Goal: Information Seeking & Learning: Learn about a topic

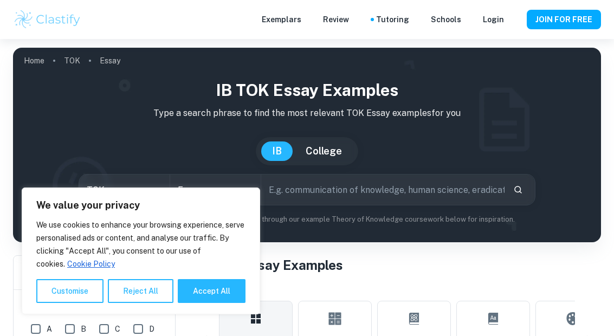
click at [200, 303] on div "We use cookies to enhance your browsing experience, serve personalised ads or c…" at bounding box center [140, 261] width 209 height 85
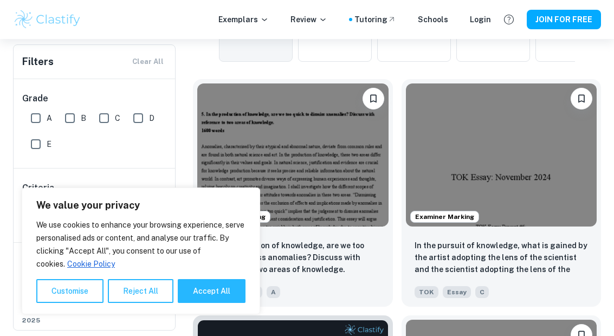
click at [202, 303] on button "Accept All" at bounding box center [212, 291] width 68 height 24
checkbox input "true"
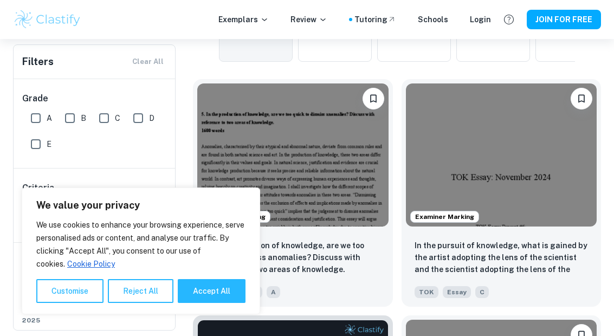
checkbox input "true"
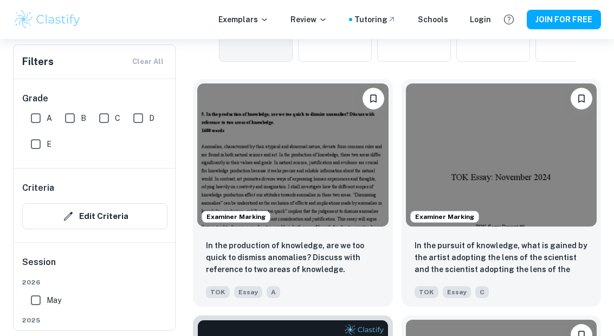
click at [34, 123] on input "A" at bounding box center [36, 118] width 22 height 22
checkbox input "true"
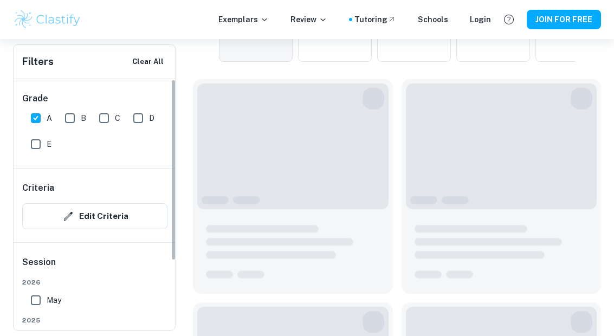
scroll to position [368, 0]
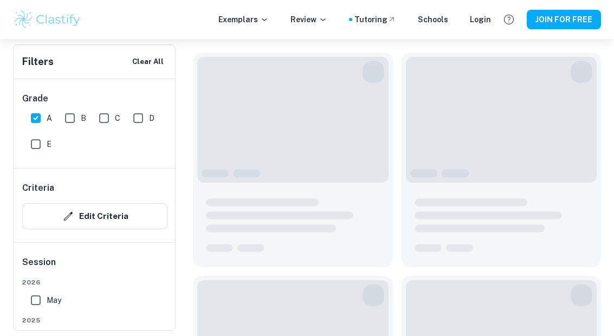
click at [42, 336] on input "May" at bounding box center [36, 339] width 22 height 22
checkbox input "true"
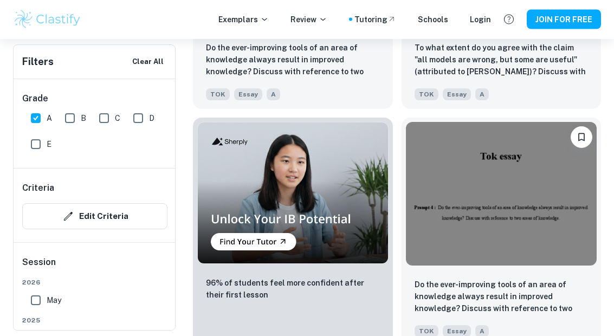
scroll to position [1012, 0]
click at [484, 225] on img at bounding box center [501, 193] width 191 height 143
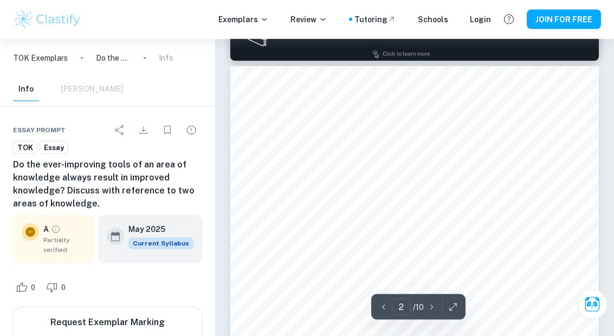
scroll to position [554, 0]
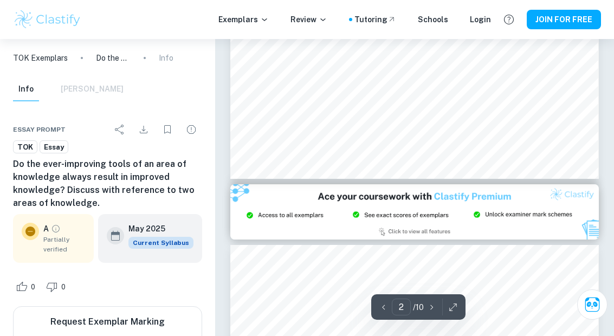
type input "3"
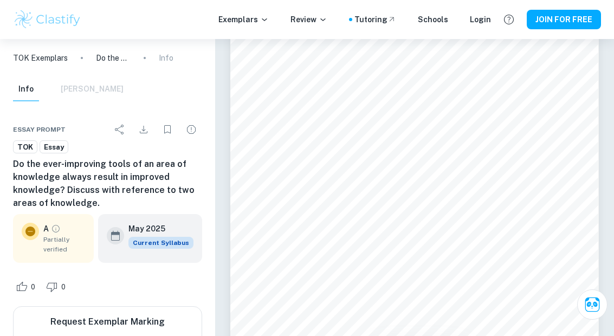
scroll to position [1125, 0]
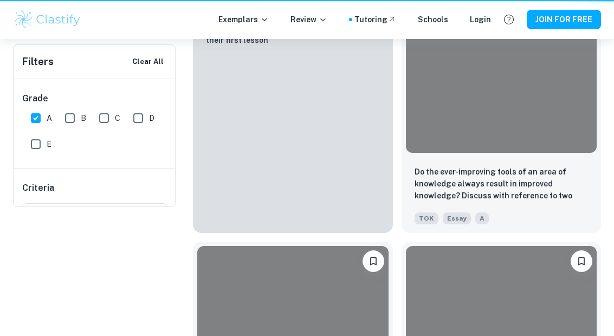
scroll to position [1056, 0]
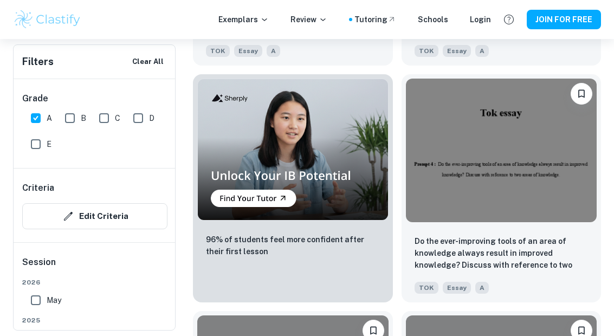
click at [516, 118] on img at bounding box center [501, 150] width 191 height 143
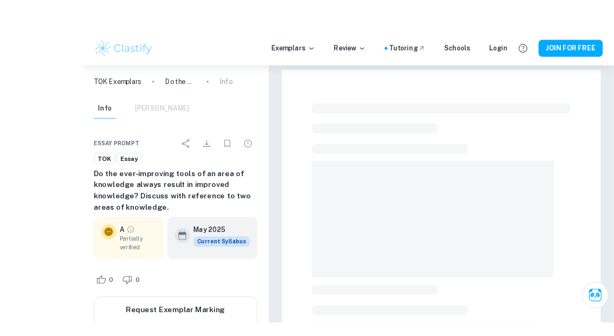
scroll to position [3, 0]
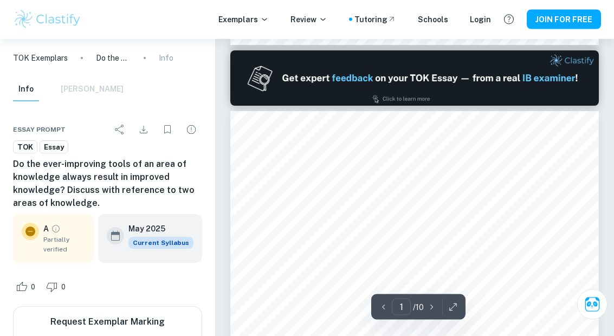
type input "2"
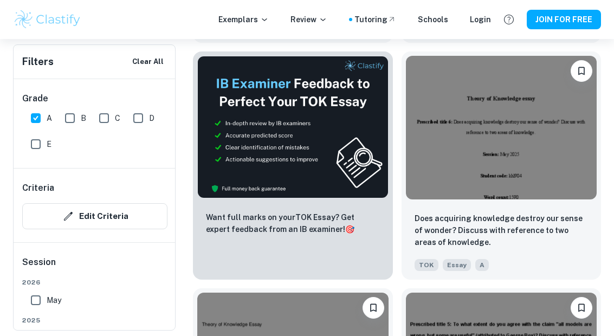
scroll to position [745, 0]
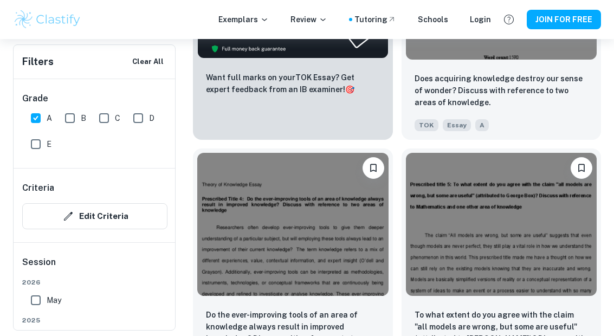
click at [332, 230] on img at bounding box center [292, 224] width 191 height 143
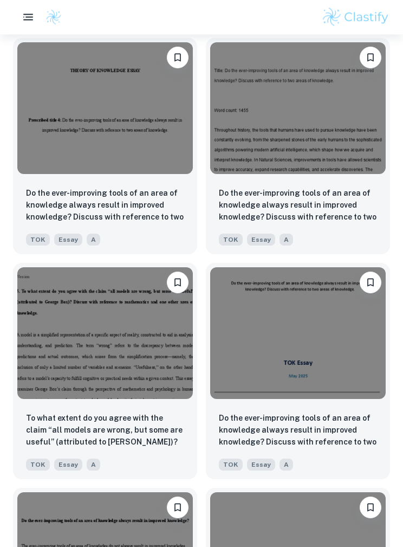
scroll to position [3138, 0]
click at [303, 323] on img at bounding box center [298, 333] width 176 height 132
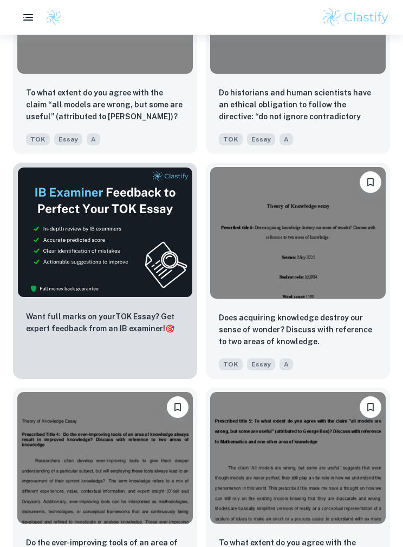
scroll to position [560, 0]
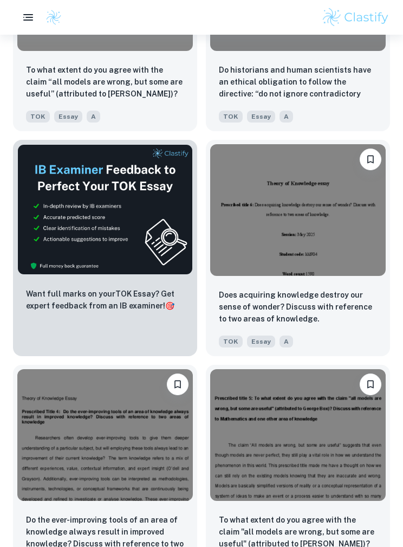
click at [119, 336] on img at bounding box center [105, 435] width 176 height 132
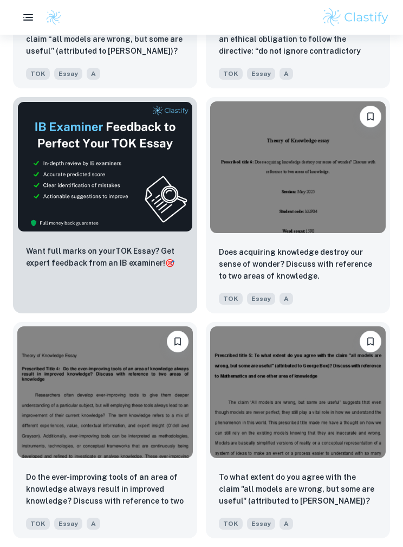
scroll to position [600, 0]
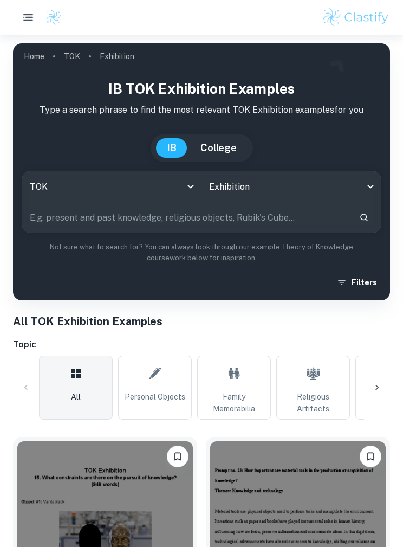
click at [30, 12] on icon "button" at bounding box center [28, 17] width 13 height 13
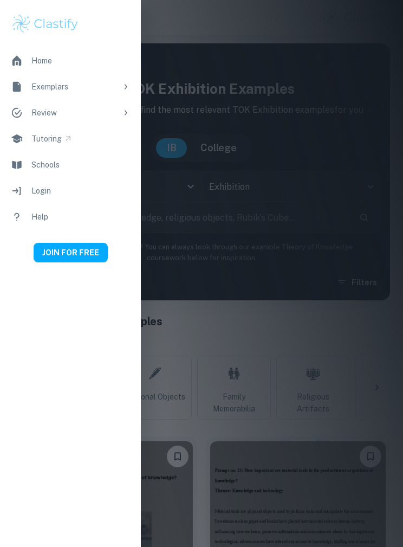
click at [330, 191] on div at bounding box center [201, 273] width 403 height 547
